Goal: Entertainment & Leisure: Consume media (video, audio)

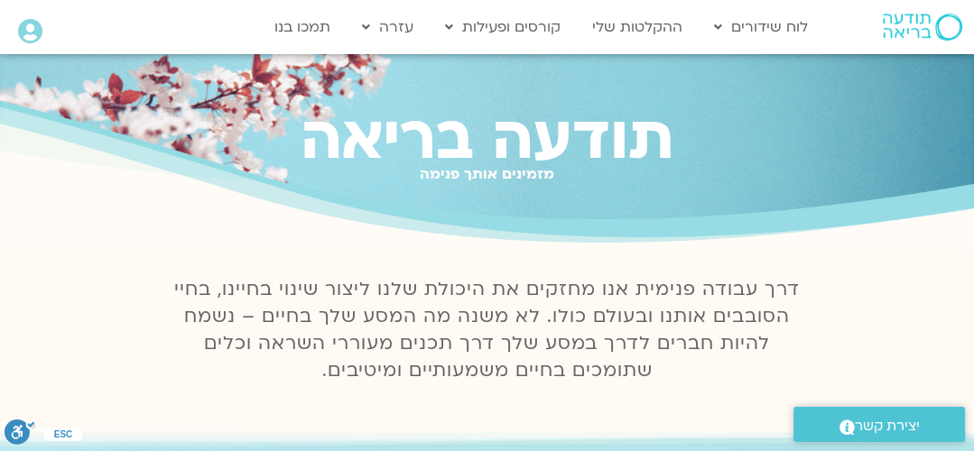
click at [32, 31] on icon at bounding box center [30, 31] width 24 height 25
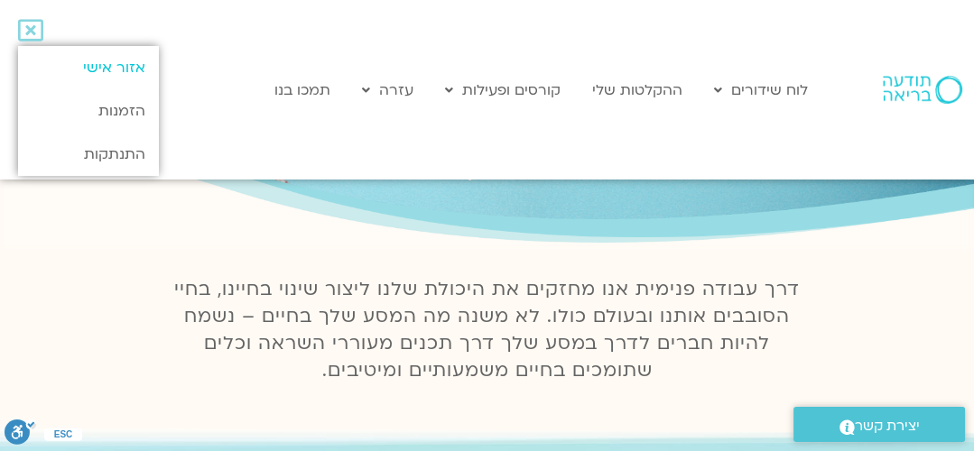
click at [110, 65] on link "אזור אישי" at bounding box center [88, 67] width 141 height 43
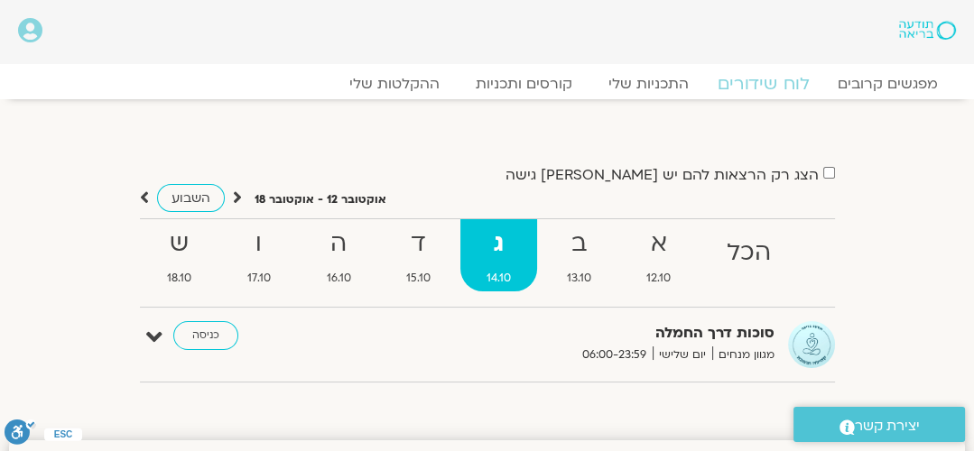
click at [769, 84] on link "לוח שידורים" at bounding box center [763, 84] width 135 height 22
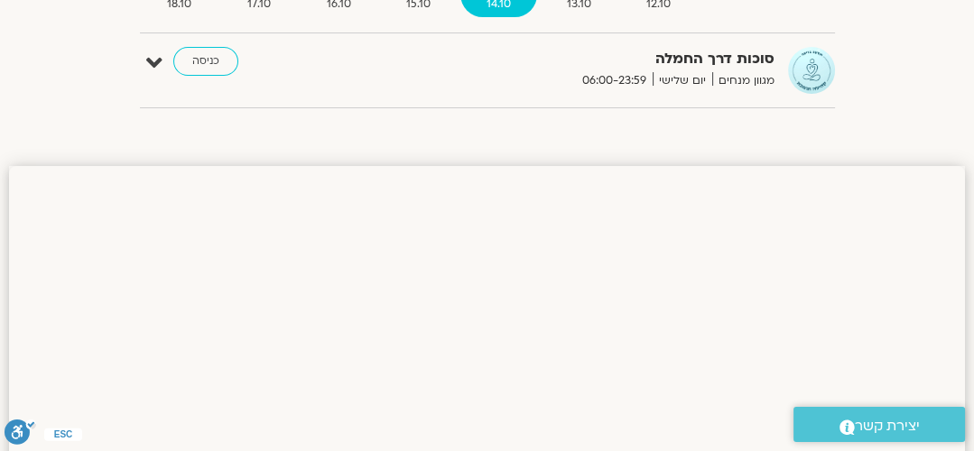
scroll to position [137, 0]
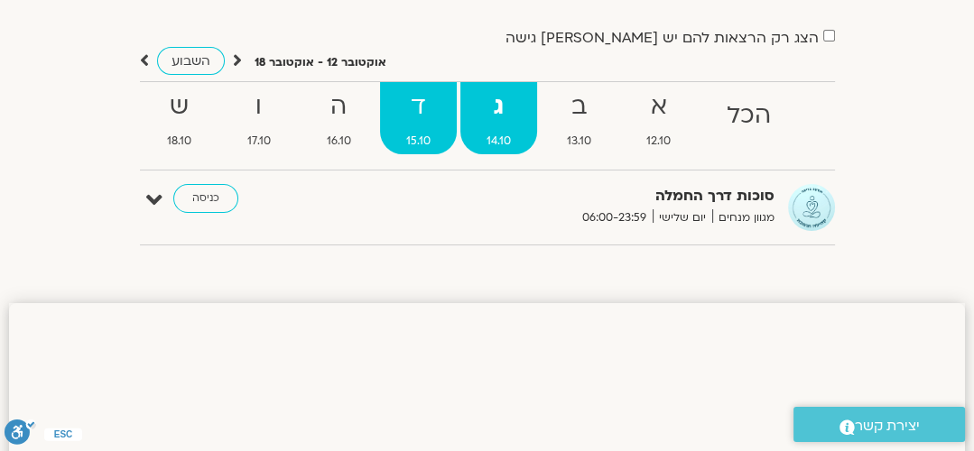
click at [409, 101] on strong "ד" at bounding box center [418, 107] width 77 height 41
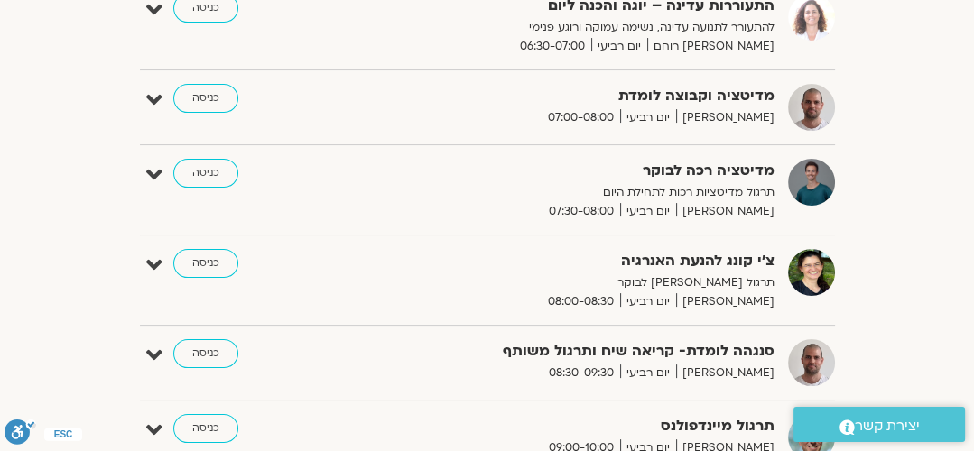
scroll to position [0, 0]
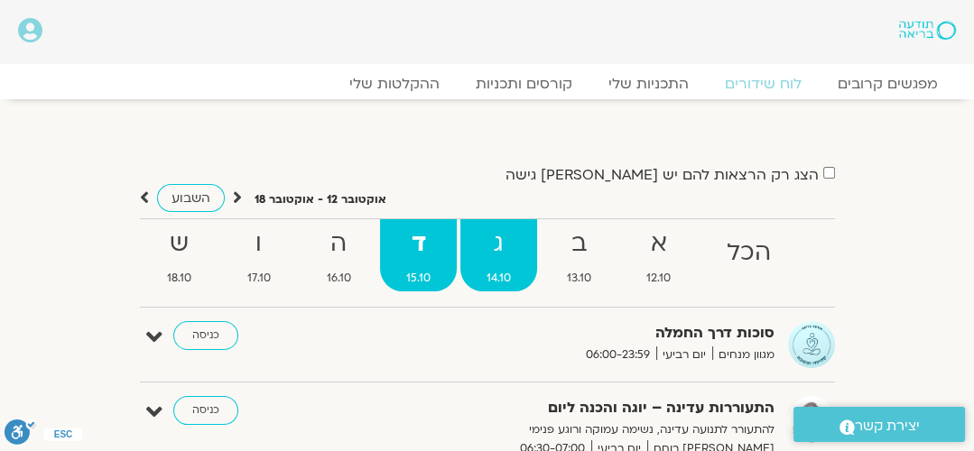
click at [503, 238] on strong "ג" at bounding box center [498, 244] width 77 height 41
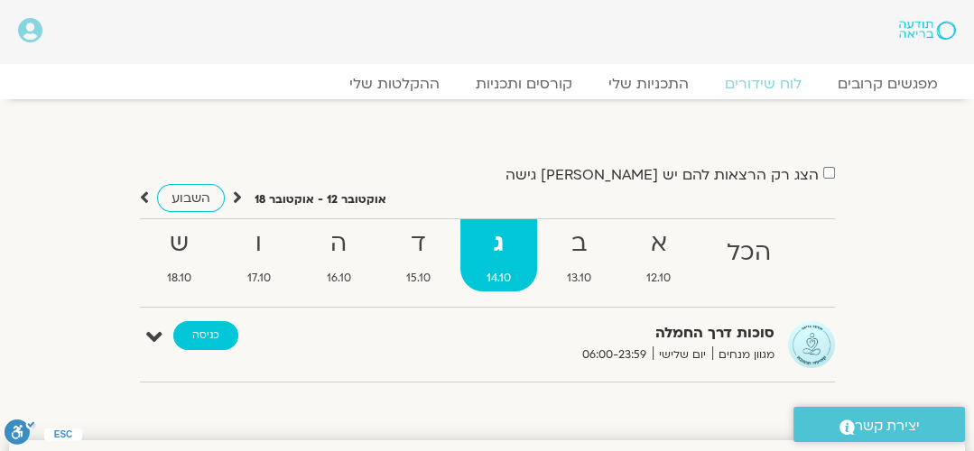
click at [200, 336] on link "כניסה" at bounding box center [205, 335] width 65 height 29
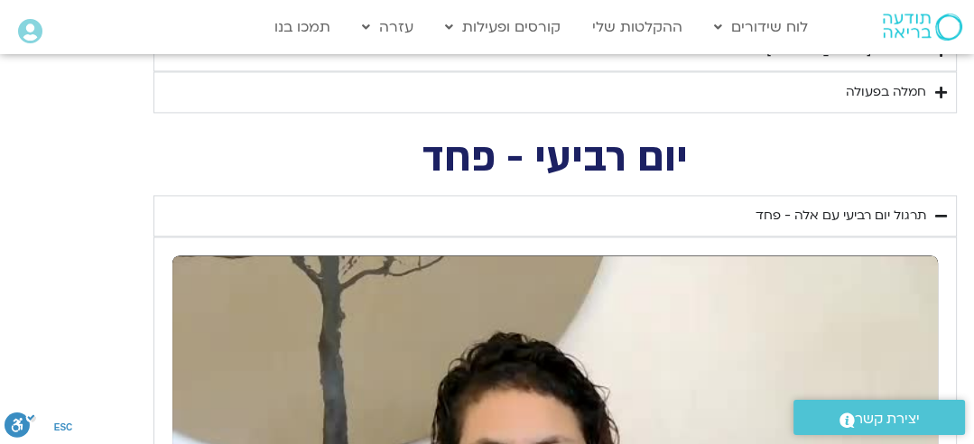
scroll to position [3026, 0]
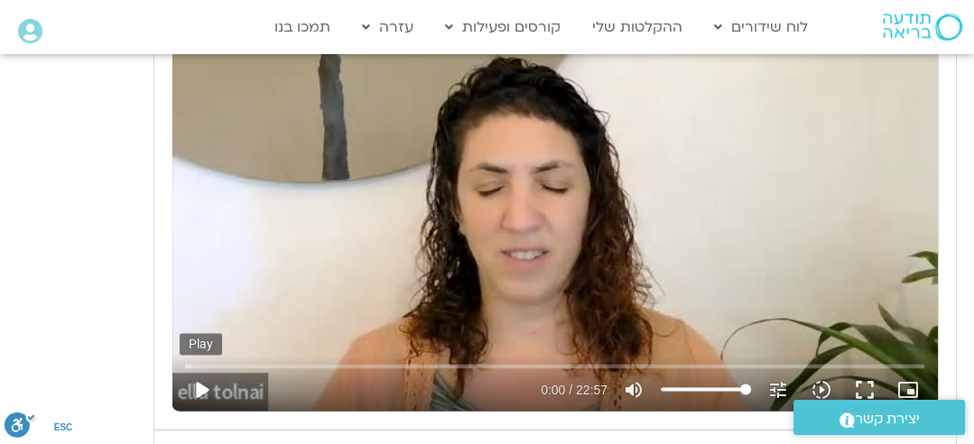
click at [199, 383] on button "play_arrow" at bounding box center [201, 388] width 43 height 43
click at [203, 373] on button "pause" at bounding box center [201, 388] width 43 height 43
type input "17.045557"
